Goal: Task Accomplishment & Management: Use online tool/utility

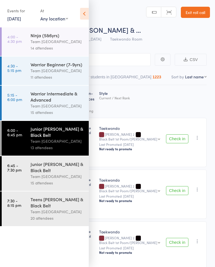
click at [84, 15] on icon at bounding box center [84, 14] width 9 height 12
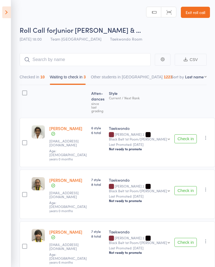
click at [10, 14] on icon at bounding box center [6, 12] width 9 height 12
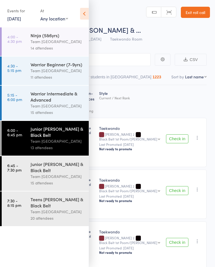
click at [50, 209] on div "Teens [PERSON_NAME] & Black Belt" at bounding box center [57, 202] width 53 height 12
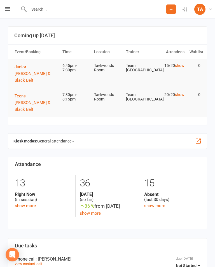
click at [4, 13] on div "Prospect Member Non-attending contact Class / event Appointment Grading event T…" at bounding box center [107, 9] width 215 height 18
click at [8, 10] on icon at bounding box center [7, 9] width 5 height 4
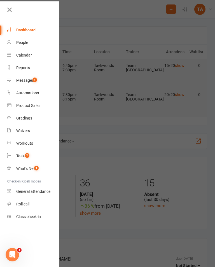
click at [17, 202] on link "Roll call" at bounding box center [33, 204] width 53 height 13
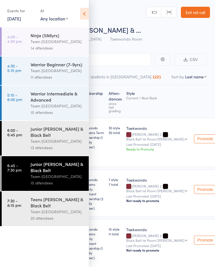
click at [34, 207] on div "Teens [PERSON_NAME] & Black Belt" at bounding box center [57, 202] width 53 height 12
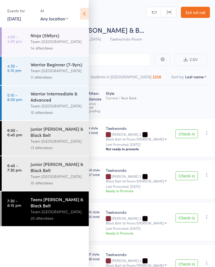
click at [92, 17] on header "Roll Call for Teens Cho Dan Bo & B… 16 Sep 19:30 Team Carlo Airport West Taekwo…" at bounding box center [107, 22] width 215 height 45
click at [82, 16] on icon at bounding box center [84, 14] width 9 height 12
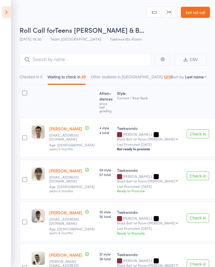
click at [187, 133] on button "Check in" at bounding box center [198, 133] width 22 height 9
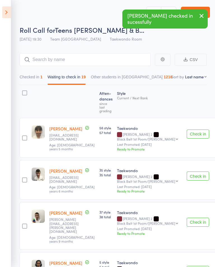
click at [187, 132] on button "Check in" at bounding box center [198, 134] width 22 height 9
click at [204, 78] on select "First name Last name Birthday today? Behind on payments? Check in time Next pay…" at bounding box center [196, 77] width 22 height 6
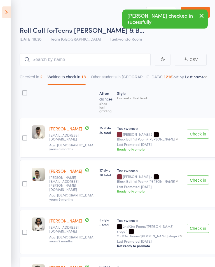
select select "10"
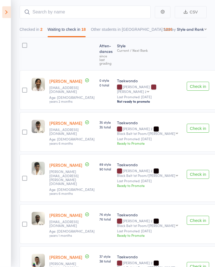
scroll to position [48, 0]
click at [187, 170] on button "Check in" at bounding box center [198, 174] width 22 height 9
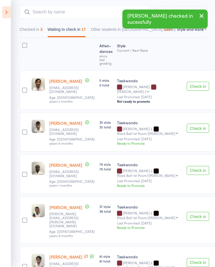
click at [187, 171] on button "Check in" at bounding box center [198, 170] width 22 height 9
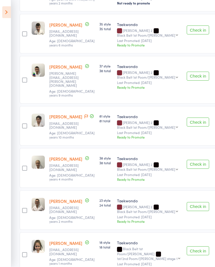
scroll to position [148, 0]
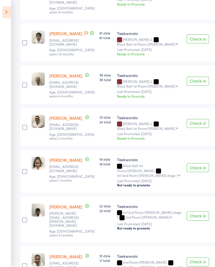
click at [187, 163] on button "Check in" at bounding box center [198, 167] width 22 height 9
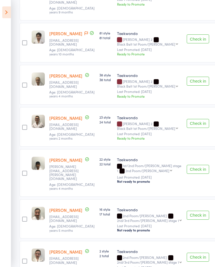
click at [187, 211] on button "Check in" at bounding box center [198, 215] width 22 height 9
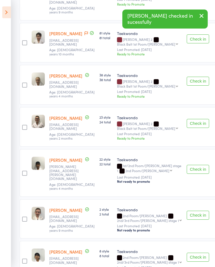
click at [187, 211] on button "Check in" at bounding box center [198, 215] width 22 height 9
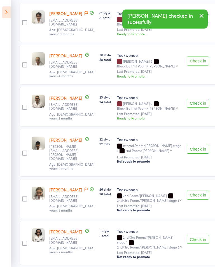
scroll to position [254, 0]
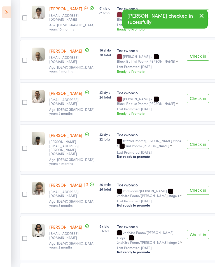
click at [187, 230] on button "Check in" at bounding box center [198, 234] width 22 height 9
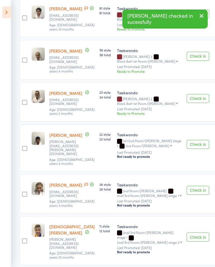
click at [187, 233] on button "Check in" at bounding box center [198, 237] width 22 height 9
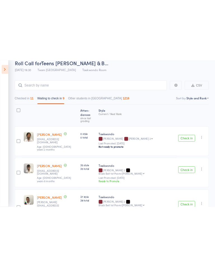
scroll to position [0, 0]
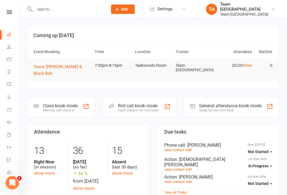
click at [14, 11] on link at bounding box center [9, 12] width 20 height 4
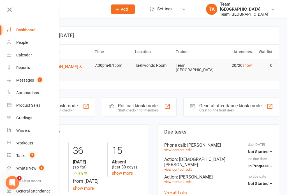
click at [22, 57] on div "Calendar" at bounding box center [24, 55] width 16 height 4
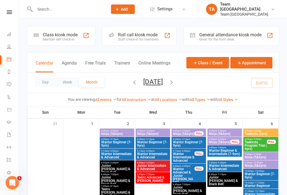
click at [42, 81] on button "Day" at bounding box center [45, 82] width 21 height 10
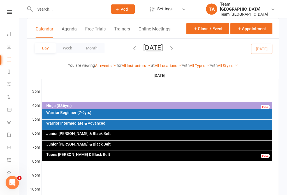
scroll to position [237, 0]
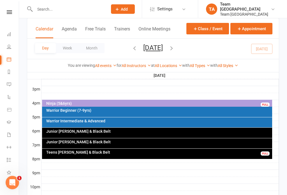
click at [113, 156] on div "Teens Cho Dan Bo & Black Belt FULL" at bounding box center [157, 154] width 230 height 10
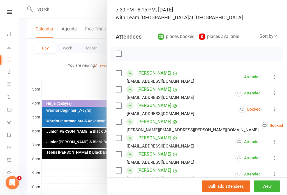
scroll to position [39, 0]
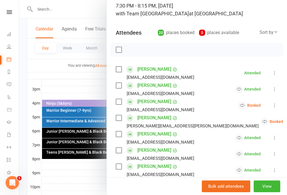
click at [266, 193] on button "View" at bounding box center [266, 187] width 27 height 12
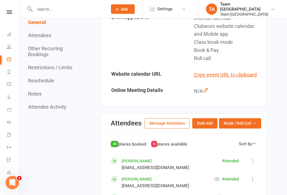
scroll to position [176, 0]
click at [253, 125] on button "Kiosk / Roll Call" at bounding box center [240, 123] width 42 height 10
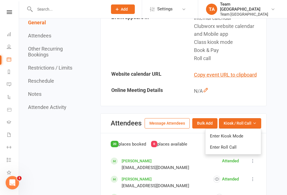
click at [235, 146] on link "Enter Roll Call" at bounding box center [232, 147] width 55 height 11
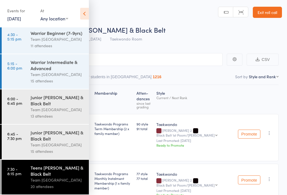
scroll to position [37, 0]
click at [62, 177] on div "Teens [PERSON_NAME] & Black Belt" at bounding box center [57, 171] width 53 height 12
click at [83, 15] on icon at bounding box center [84, 14] width 9 height 12
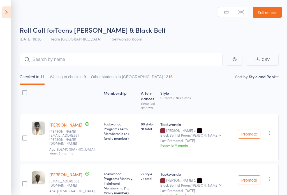
click at [77, 80] on button "Waiting to check in 9" at bounding box center [68, 78] width 36 height 13
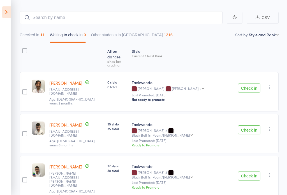
scroll to position [42, 0]
click at [269, 85] on icon "button" at bounding box center [269, 88] width 6 height 6
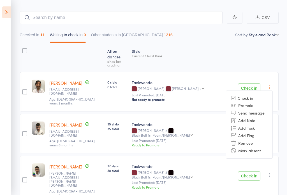
click at [261, 147] on li "Mark absent" at bounding box center [249, 151] width 46 height 8
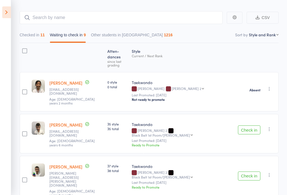
click at [252, 126] on button "Check in" at bounding box center [249, 130] width 22 height 9
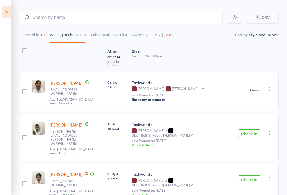
click at [269, 130] on icon "button" at bounding box center [269, 133] width 6 height 6
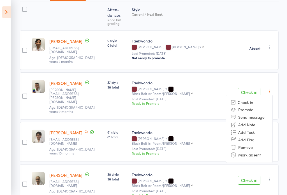
click at [262, 152] on li "Mark absent" at bounding box center [249, 156] width 46 height 8
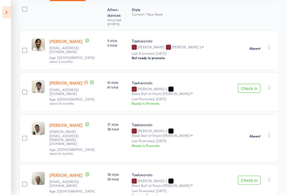
click at [271, 85] on icon "button" at bounding box center [269, 88] width 6 height 6
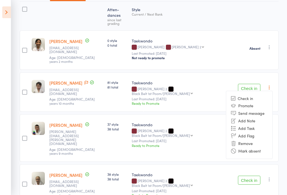
click at [263, 148] on li "Mark absent" at bounding box center [249, 152] width 46 height 8
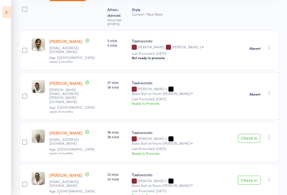
click at [245, 134] on button "Check in" at bounding box center [249, 138] width 22 height 9
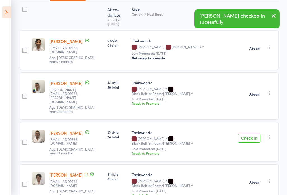
click at [245, 134] on button "Check in" at bounding box center [249, 138] width 22 height 9
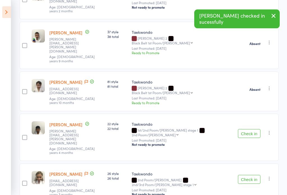
scroll to position [134, 0]
click at [271, 130] on icon "button" at bounding box center [269, 133] width 6 height 6
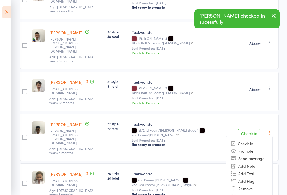
click at [265, 193] on li "Mark absent" at bounding box center [249, 197] width 46 height 8
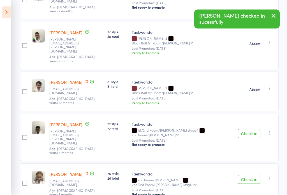
scroll to position [155, 0]
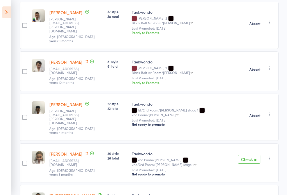
click at [271, 156] on icon "button" at bounding box center [269, 159] width 6 height 6
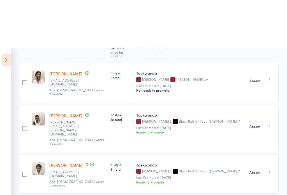
scroll to position [0, 0]
